Goal: Obtain resource: Download file/media

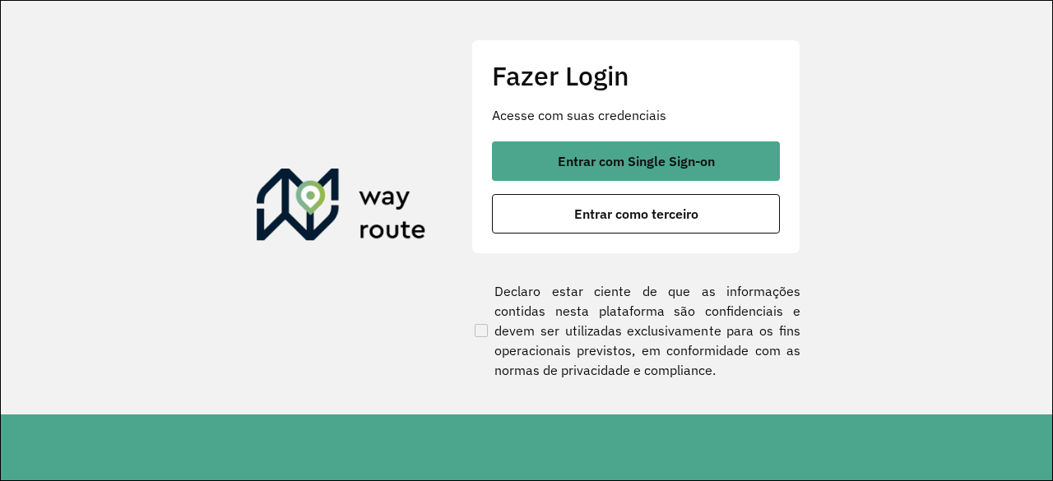
click at [844, 248] on section "Fazer Login Acesse com suas credenciais Entrar com Single Sign-on Entrar como t…" at bounding box center [526, 208] width 1051 height 414
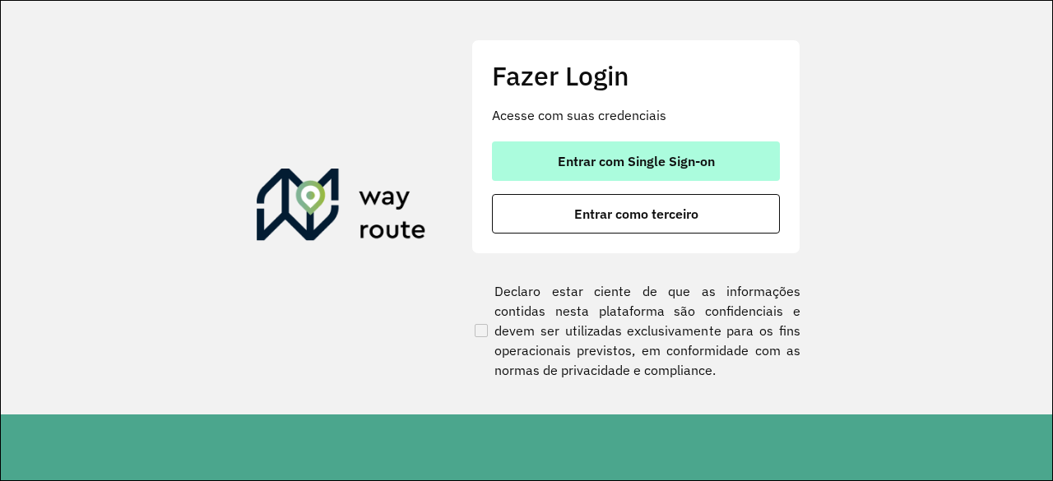
click at [737, 151] on button "Entrar com Single Sign-on" at bounding box center [636, 161] width 288 height 39
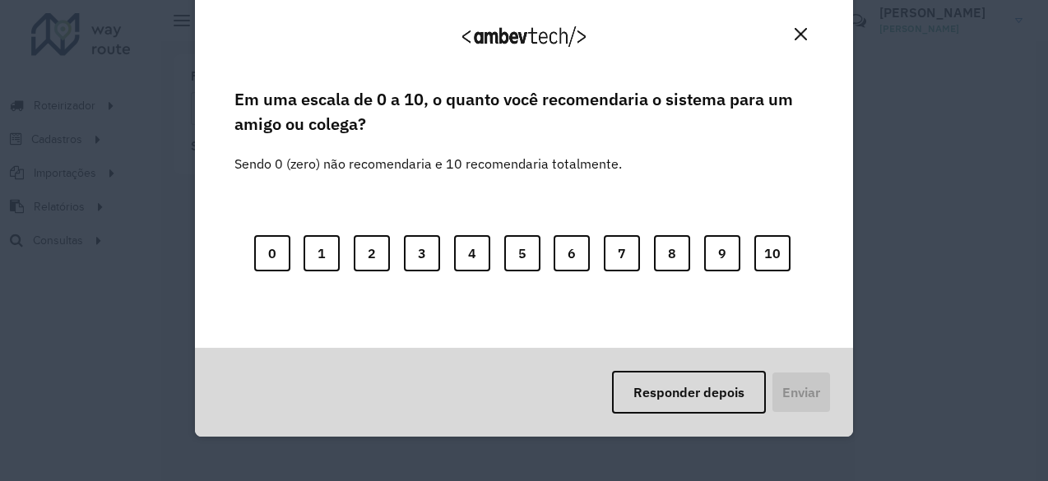
click at [808, 44] on button "Close" at bounding box center [801, 34] width 26 height 26
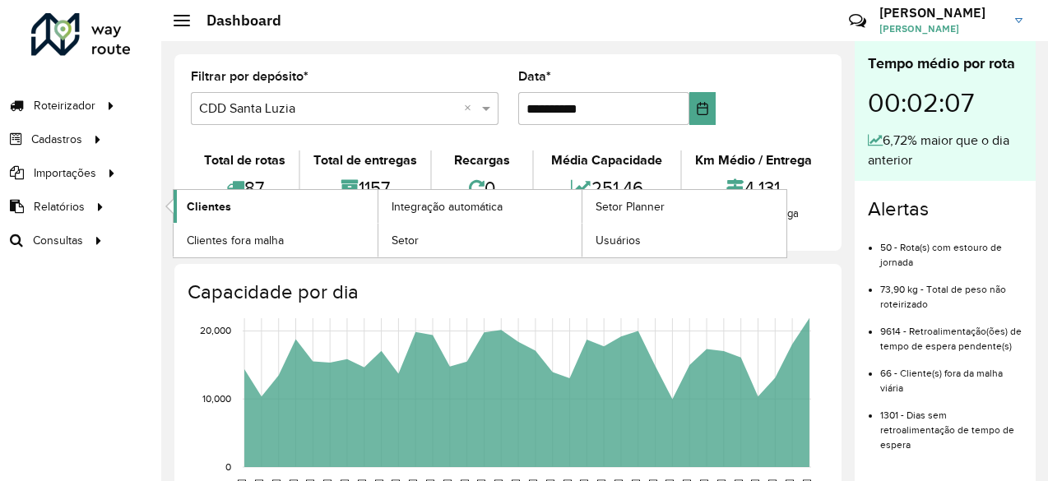
click at [203, 216] on link "Clientes" at bounding box center [276, 206] width 204 height 33
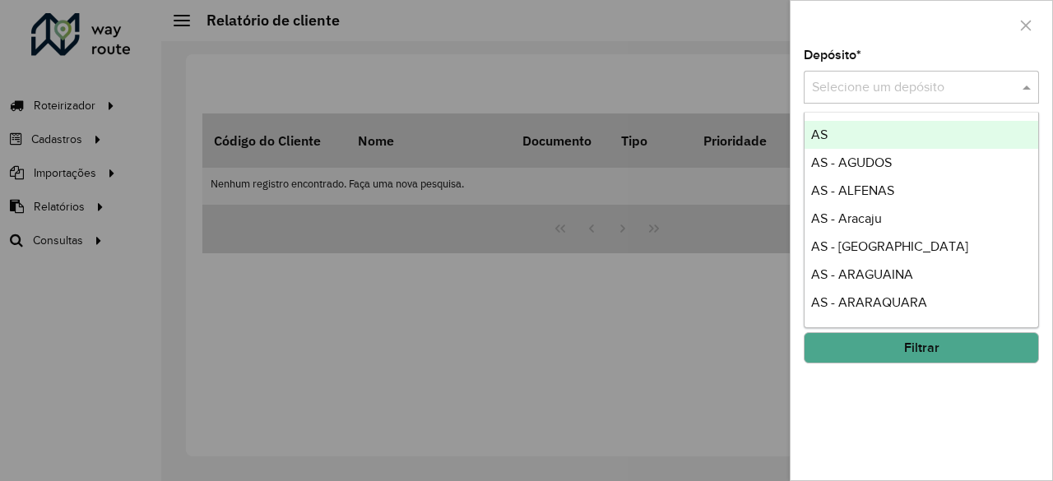
click at [884, 91] on input "text" at bounding box center [905, 88] width 186 height 20
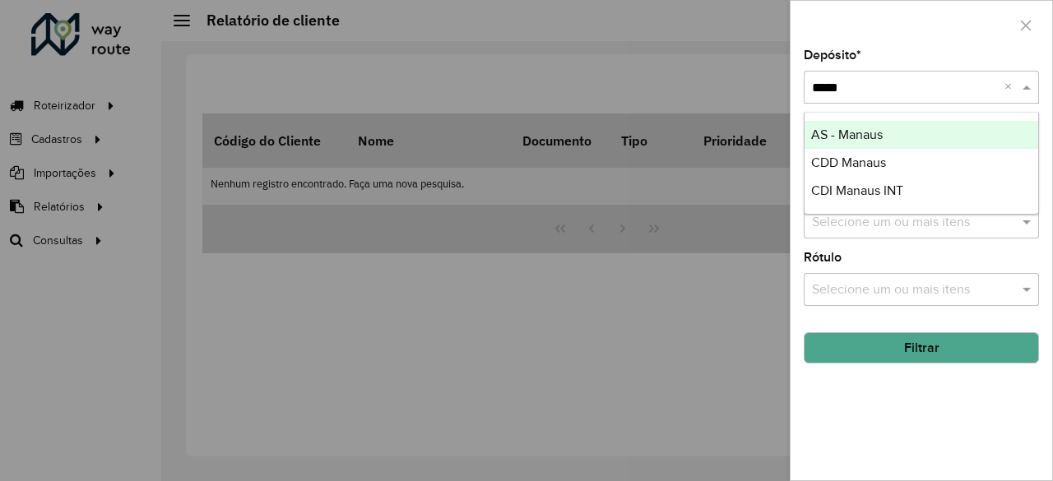
type input "******"
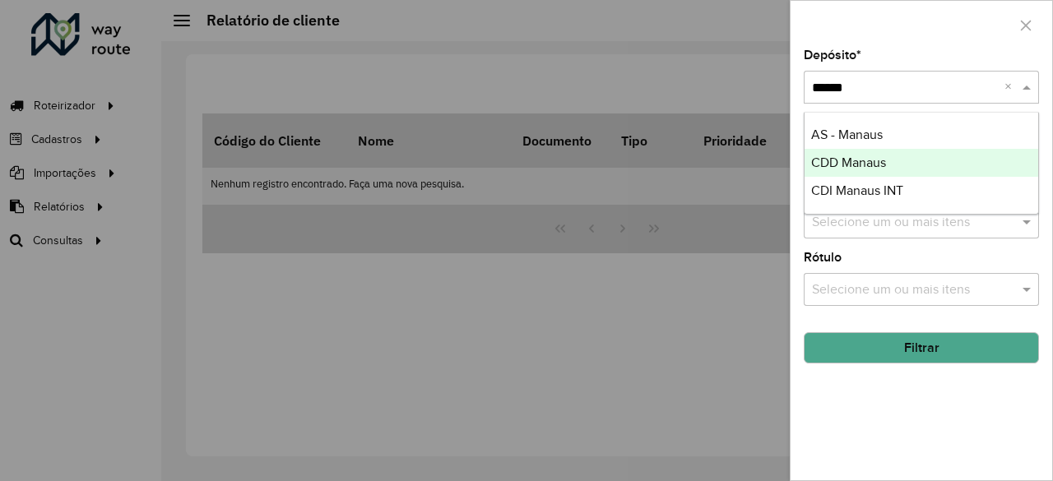
click at [885, 160] on span "CDD Manaus" at bounding box center [848, 162] width 75 height 14
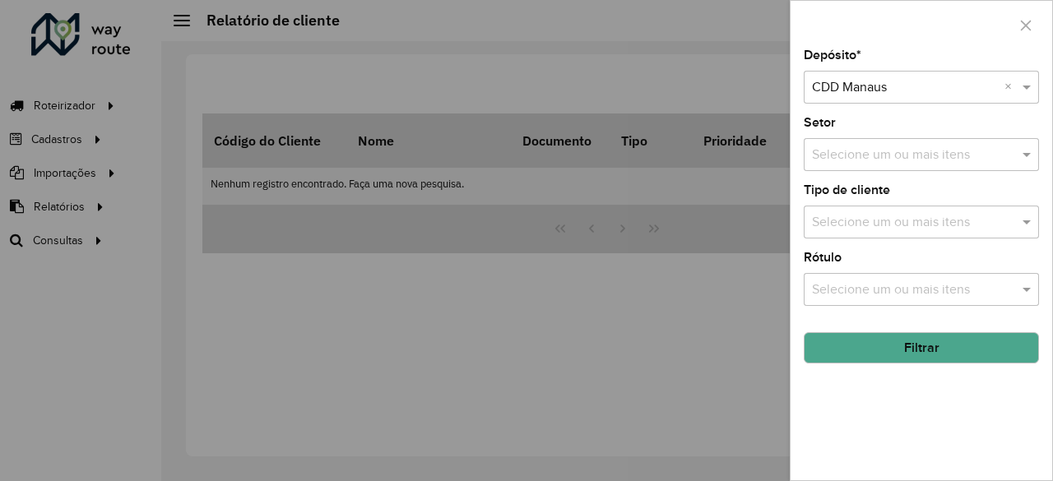
click at [875, 348] on button "Filtrar" at bounding box center [921, 347] width 235 height 31
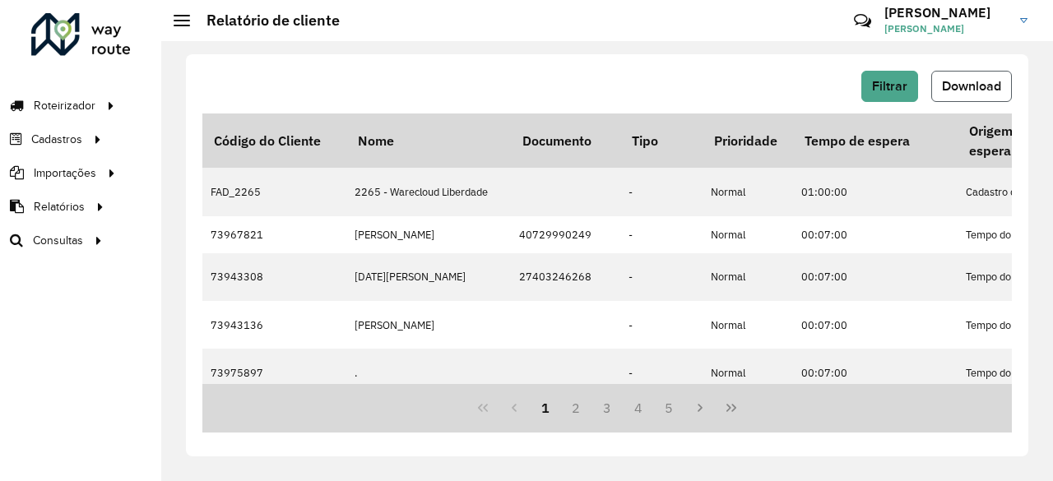
click at [991, 90] on span "Download" at bounding box center [971, 86] width 59 height 14
